Goal: Find specific page/section: Find specific page/section

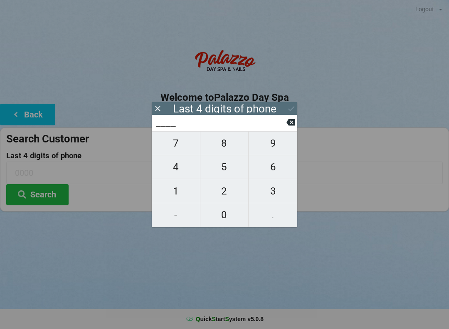
scroll to position [17, 0]
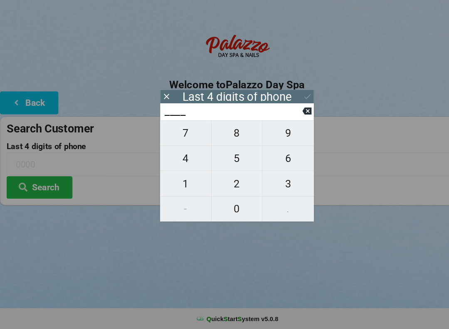
click at [217, 158] on span "5" at bounding box center [224, 166] width 48 height 17
type input "5___"
click at [275, 158] on span "6" at bounding box center [273, 166] width 49 height 17
type input "56__"
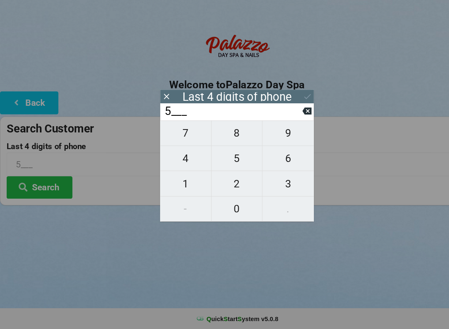
type input "56__"
click at [180, 182] on span "1" at bounding box center [176, 190] width 48 height 17
type input "561_"
click at [230, 208] on button "0" at bounding box center [224, 215] width 49 height 24
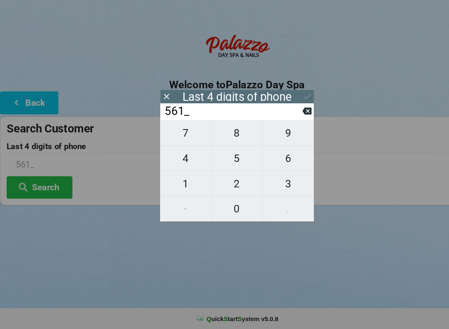
type input "5610"
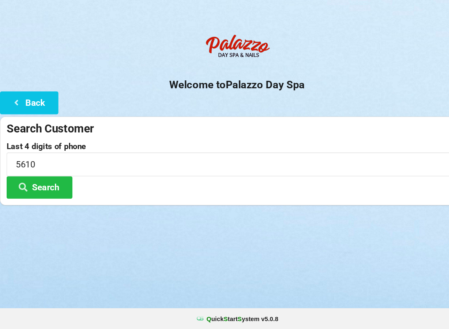
click at [47, 186] on button "Search" at bounding box center [37, 194] width 62 height 21
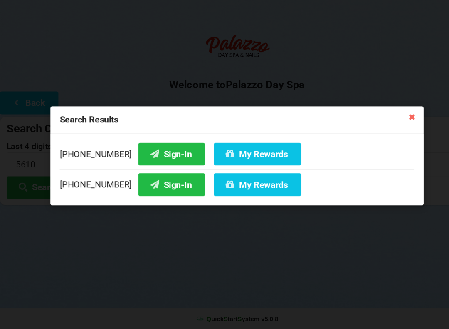
click at [152, 152] on button "Sign-In" at bounding box center [162, 162] width 63 height 21
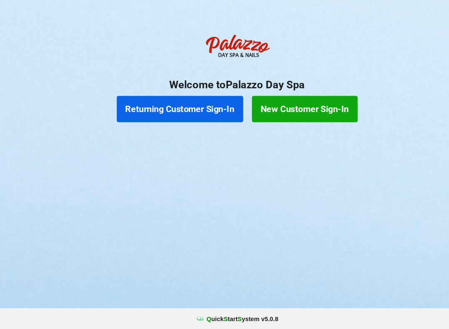
click at [191, 108] on button "Returning Customer Sign-In" at bounding box center [171, 120] width 120 height 25
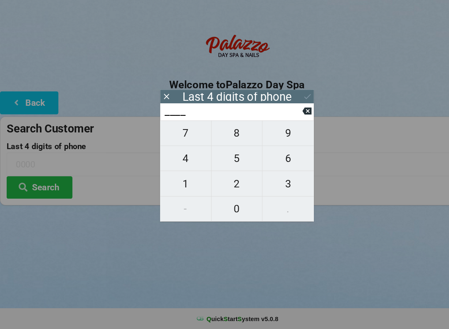
click at [227, 158] on span "5" at bounding box center [224, 166] width 48 height 17
type input "5___"
click at [274, 140] on button "9" at bounding box center [273, 143] width 49 height 24
type input "59__"
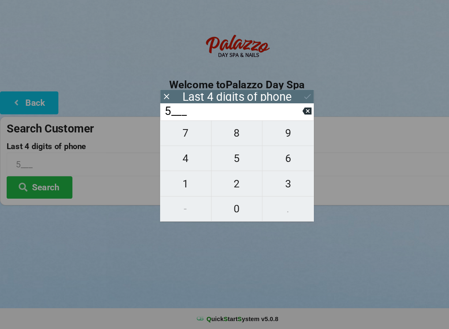
type input "59__"
click at [220, 136] on span "8" at bounding box center [224, 142] width 48 height 17
type input "598_"
click at [221, 158] on span "5" at bounding box center [224, 166] width 48 height 17
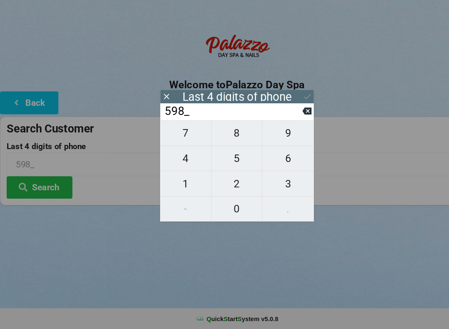
type input "5985"
click at [294, 104] on icon at bounding box center [291, 108] width 9 height 9
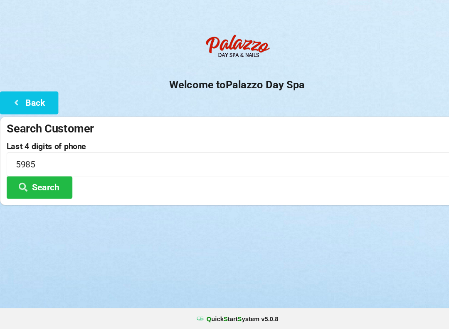
click at [43, 184] on button "Search" at bounding box center [37, 194] width 62 height 21
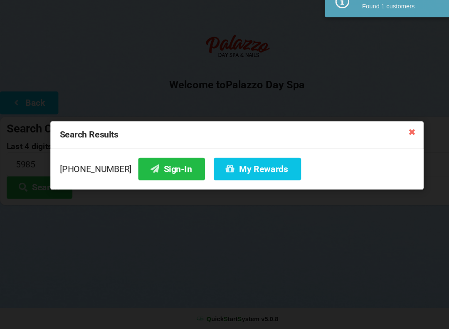
click at [143, 166] on button "Sign-In" at bounding box center [162, 176] width 63 height 21
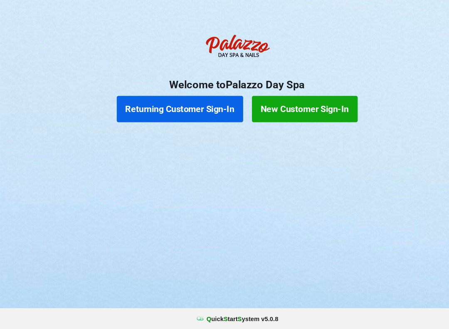
click at [197, 112] on button "Returning Customer Sign-In" at bounding box center [171, 120] width 120 height 25
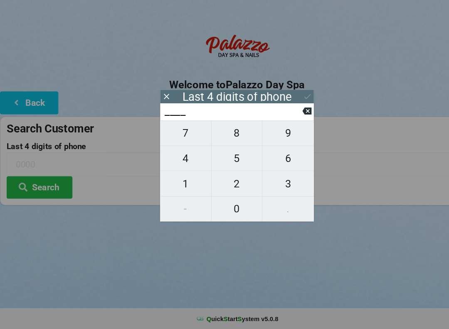
click at [230, 158] on span "5" at bounding box center [224, 166] width 48 height 17
type input "5___"
click at [272, 134] on span "9" at bounding box center [273, 142] width 49 height 17
type input "59__"
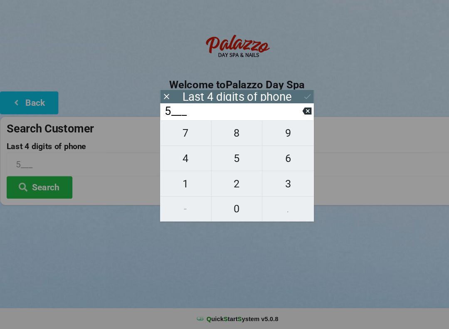
type input "59__"
click at [223, 134] on span "8" at bounding box center [224, 142] width 48 height 17
type input "598_"
click at [225, 158] on span "5" at bounding box center [224, 166] width 48 height 17
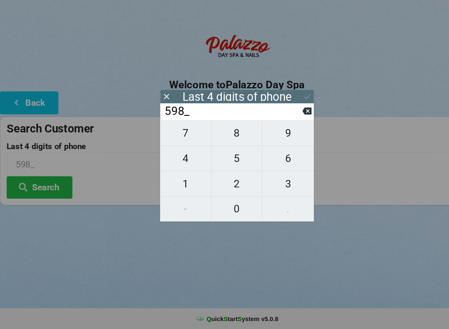
type input "5985"
click at [290, 104] on icon at bounding box center [291, 108] width 9 height 9
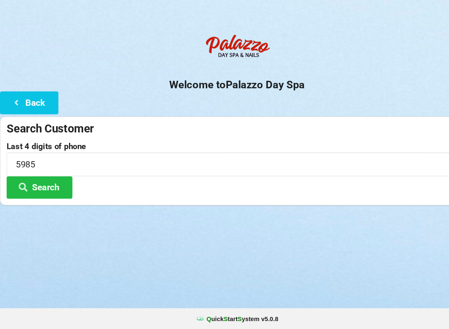
click at [47, 184] on button "Search" at bounding box center [37, 194] width 62 height 21
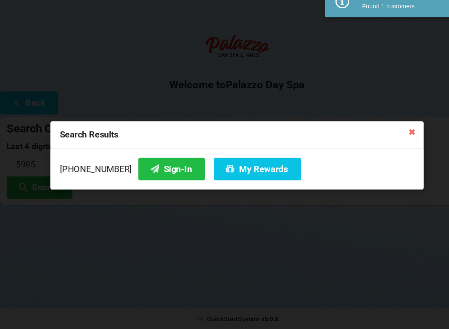
click at [234, 166] on button "My Rewards" at bounding box center [244, 176] width 83 height 21
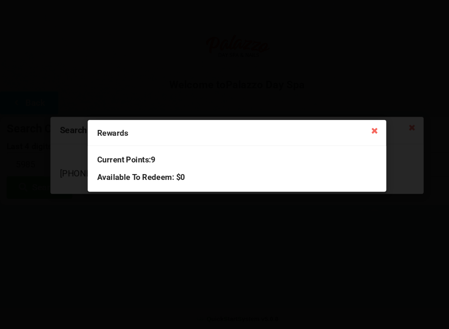
click at [129, 238] on div "Rewards Current Points: 9 Available To Redeem : $0" at bounding box center [224, 164] width 449 height 329
click at [361, 133] on icon at bounding box center [355, 139] width 13 height 13
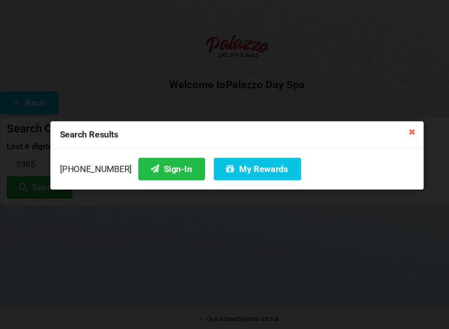
click at [408, 124] on div "Search Results [PHONE_NUMBER] Sign-In My Rewards" at bounding box center [224, 164] width 449 height 329
click at [389, 135] on icon at bounding box center [390, 141] width 13 height 13
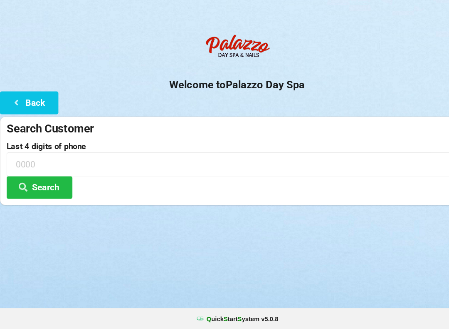
click at [105, 161] on input at bounding box center [224, 172] width 437 height 22
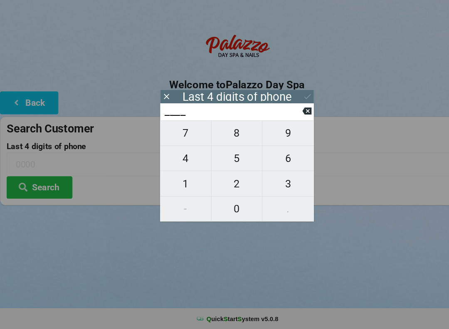
click at [227, 158] on span "5" at bounding box center [224, 166] width 48 height 17
type input "5___"
click at [181, 158] on span "4" at bounding box center [176, 166] width 48 height 17
type input "54__"
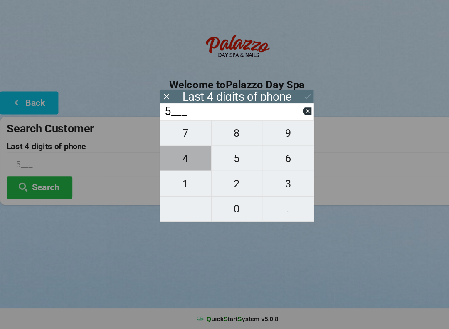
type input "54__"
click at [228, 134] on span "8" at bounding box center [224, 142] width 48 height 17
type input "548_"
click at [275, 182] on span "3" at bounding box center [273, 190] width 49 height 17
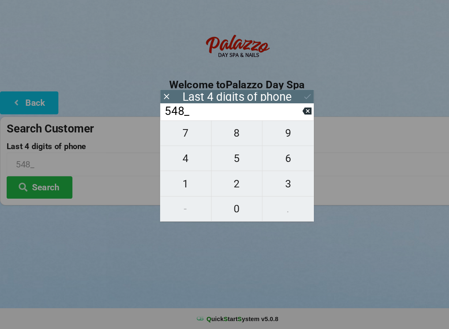
type input "5483"
click at [293, 104] on icon at bounding box center [291, 108] width 9 height 9
